Goal: Task Accomplishment & Management: Use online tool/utility

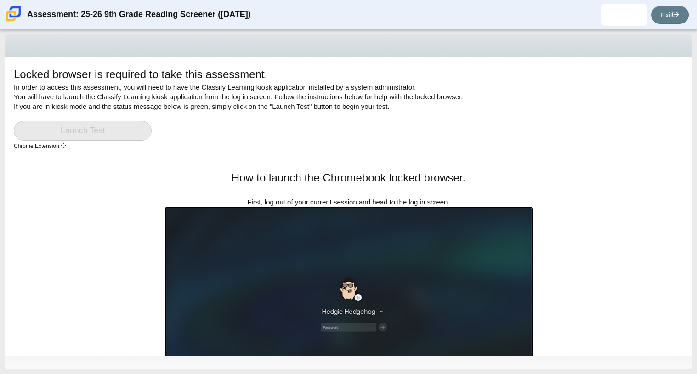
scroll to position [73, 0]
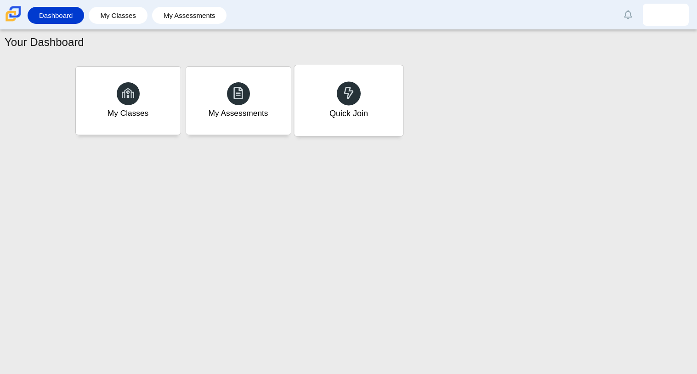
click at [328, 99] on div "Quick Join" at bounding box center [348, 100] width 109 height 71
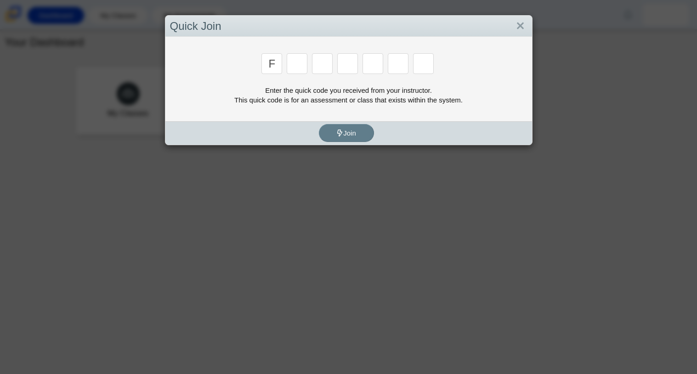
type input "f"
type input "7"
type input "m"
type input "c"
type input "h"
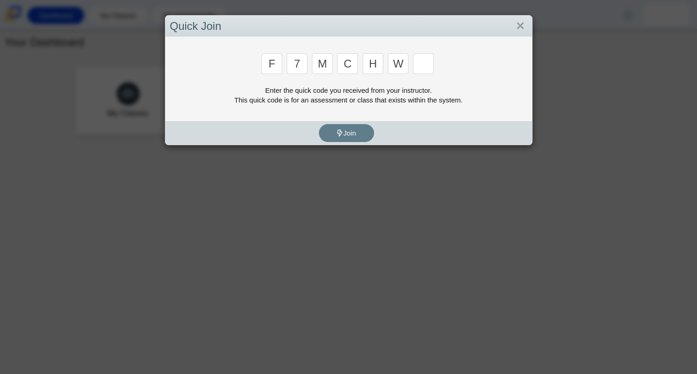
type input "w"
type input "k"
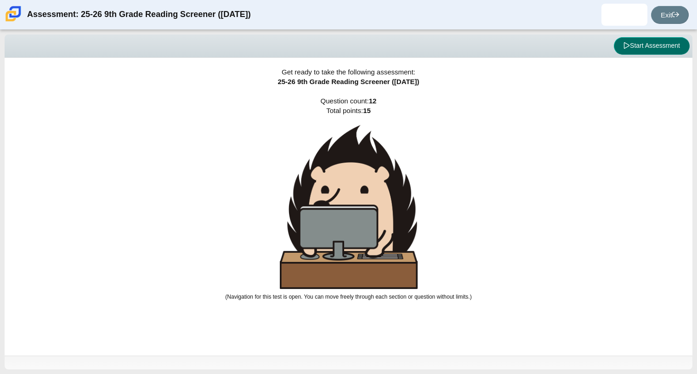
click at [639, 49] on button "Start Assessment" at bounding box center [652, 45] width 76 height 17
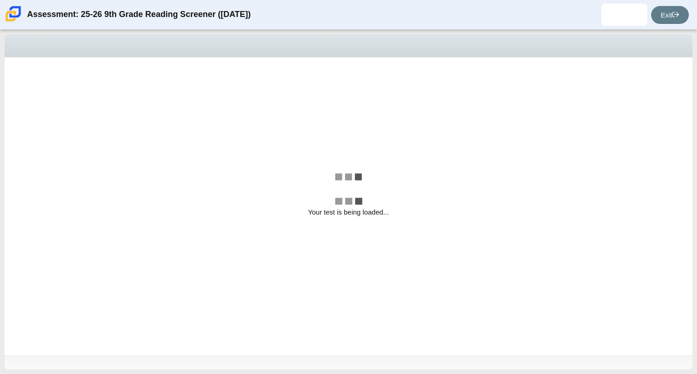
select select "ccc5b315-3c7c-471c-bf90-f22c8299c798"
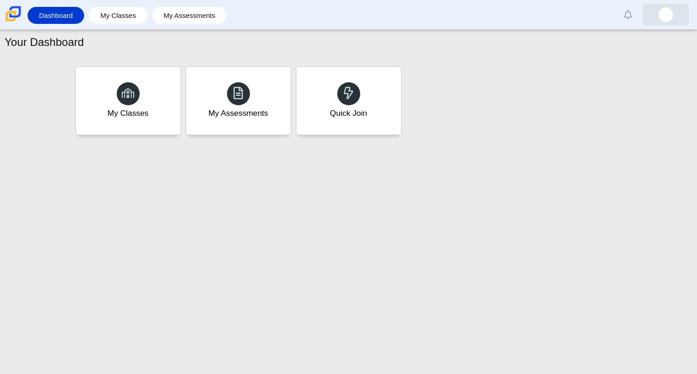
click at [665, 13] on img at bounding box center [665, 14] width 15 height 15
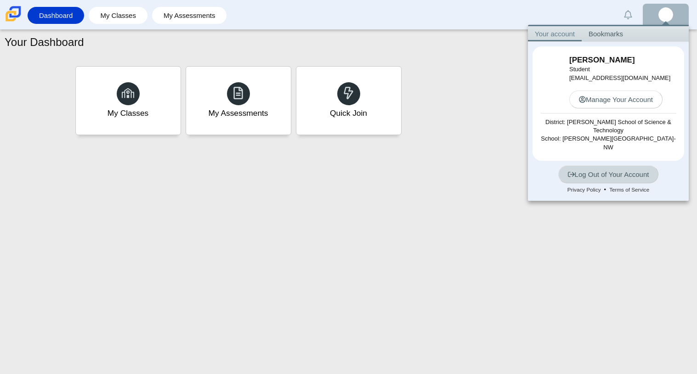
click at [628, 166] on link "Log Out of Your Account" at bounding box center [608, 174] width 101 height 18
